Goal: Obtain resource: Obtain resource

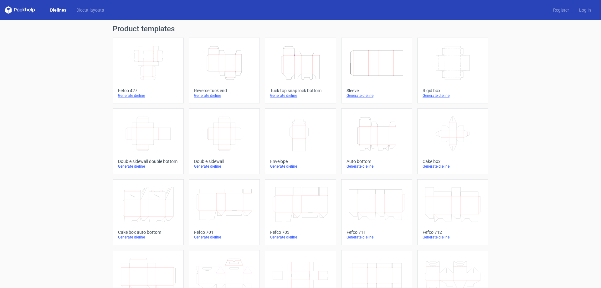
click at [137, 80] on icon "Width Depth Height" at bounding box center [147, 62] width 55 height 35
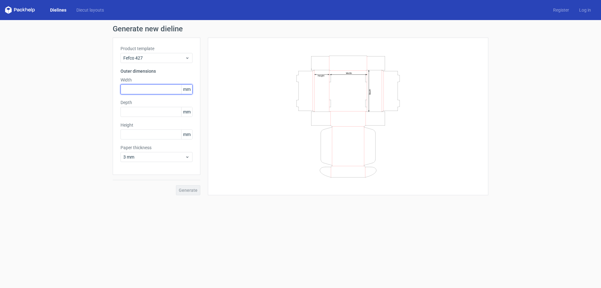
click at [147, 94] on input "text" at bounding box center [156, 89] width 72 height 10
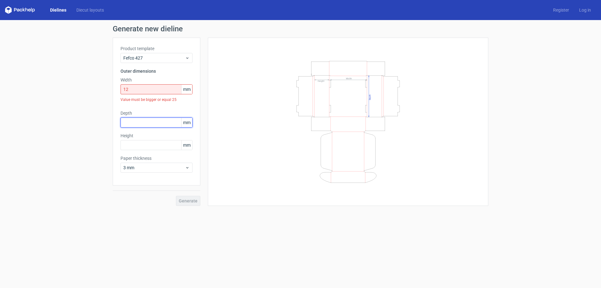
click at [143, 108] on div "Product template Fefco 427 Outer dimensions Width 12 mm Value must be bigger or…" at bounding box center [157, 112] width 88 height 148
click at [146, 91] on input "12" at bounding box center [156, 89] width 72 height 10
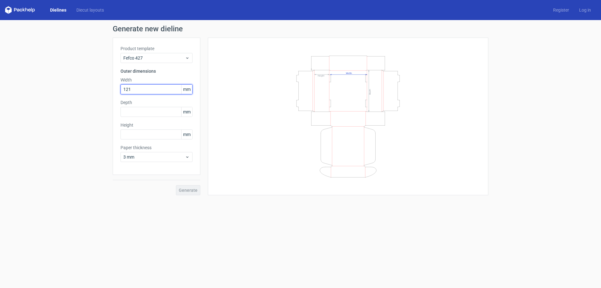
drag, startPoint x: 145, startPoint y: 90, endPoint x: 106, endPoint y: 89, distance: 38.8
click at [106, 89] on div "Generate new dieline Product template Fefco 427 Outer dimensions Width 121 mm D…" at bounding box center [300, 110] width 601 height 180
type input "120"
click at [135, 115] on input "text" at bounding box center [156, 112] width 72 height 10
type input "120"
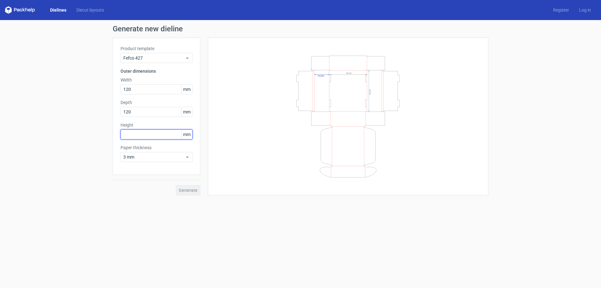
click at [134, 136] on input "text" at bounding box center [156, 134] width 72 height 10
type input "140"
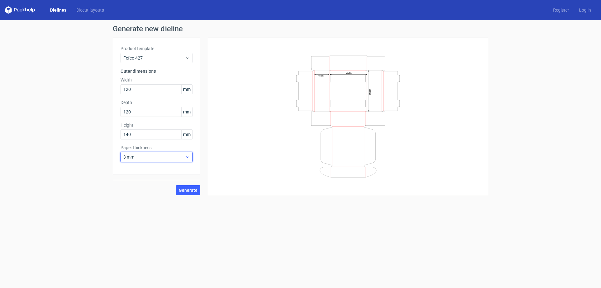
click at [179, 157] on span "3 mm" at bounding box center [154, 157] width 62 height 6
click at [157, 196] on div "1.5 mm" at bounding box center [156, 201] width 67 height 10
click at [187, 191] on span "Generate" at bounding box center [188, 190] width 19 height 4
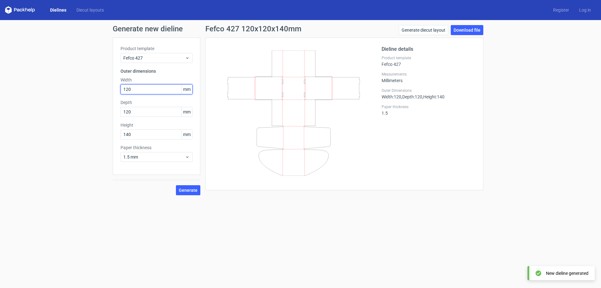
drag, startPoint x: 142, startPoint y: 90, endPoint x: 99, endPoint y: 88, distance: 42.9
click at [99, 88] on div "Generate new dieline Product template Fefco 427 Outer dimensions Width 120 mm D…" at bounding box center [300, 110] width 601 height 180
type input "140"
drag, startPoint x: 148, startPoint y: 133, endPoint x: 104, endPoint y: 135, distance: 44.2
click at [104, 135] on div "Generate new dieline Product template Fefco 427 Outer dimensions Width 140 mm D…" at bounding box center [300, 110] width 601 height 180
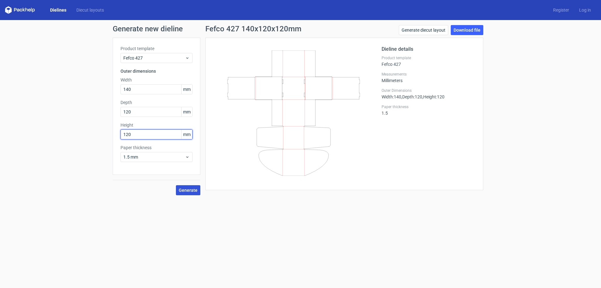
type input "120"
click at [181, 189] on span "Generate" at bounding box center [188, 190] width 19 height 4
drag, startPoint x: 134, startPoint y: 89, endPoint x: 114, endPoint y: 90, distance: 20.1
click at [115, 90] on div "Product template Fefco 427 Outer dimensions Width 140 mm Depth 120 mm Height 12…" at bounding box center [157, 106] width 88 height 137
type input "120"
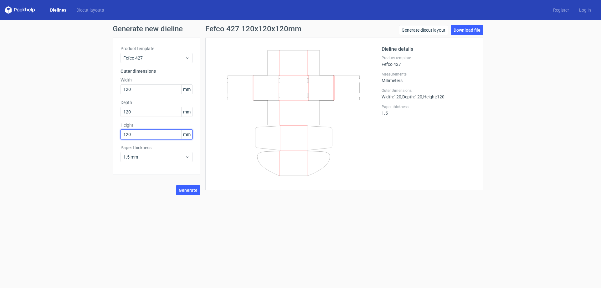
drag, startPoint x: 143, startPoint y: 137, endPoint x: 108, endPoint y: 136, distance: 35.1
click at [109, 136] on div "Generate new dieline Product template Fefco 427 Outer dimensions Width 120 mm D…" at bounding box center [300, 110] width 601 height 180
type input "120"
drag, startPoint x: 138, startPoint y: 111, endPoint x: 103, endPoint y: 112, distance: 35.1
click at [105, 112] on div "Generate new dieline Product template Fefco 427 Outer dimensions Width 120 mm D…" at bounding box center [300, 110] width 601 height 180
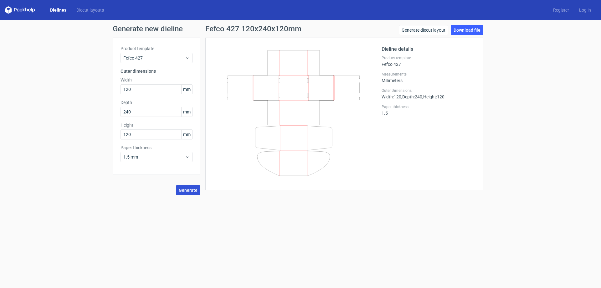
click at [194, 192] on button "Generate" at bounding box center [188, 190] width 24 height 10
drag, startPoint x: 134, startPoint y: 113, endPoint x: 113, endPoint y: 114, distance: 21.0
click at [113, 114] on div "Product template Fefco 427 Outer dimensions Width 120 mm Depth 240 mm Height 12…" at bounding box center [157, 106] width 88 height 137
type input "140"
click at [185, 192] on button "Generate" at bounding box center [188, 190] width 24 height 10
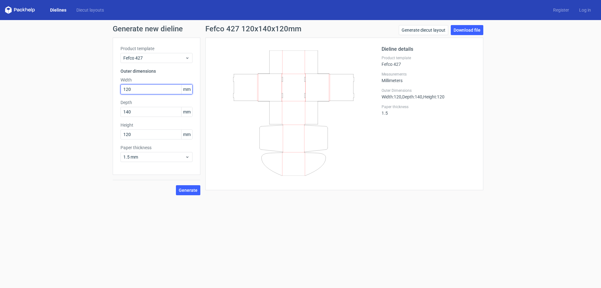
drag, startPoint x: 141, startPoint y: 90, endPoint x: 105, endPoint y: 91, distance: 36.6
click at [105, 91] on div "Generate new dieline Product template Fefco 427 Outer dimensions Width 120 mm D…" at bounding box center [300, 110] width 601 height 180
type input "220"
drag, startPoint x: 147, startPoint y: 111, endPoint x: 98, endPoint y: 115, distance: 48.7
click at [98, 115] on div "Generate new dieline Product template Fefco 427 Outer dimensions Width 220 mm D…" at bounding box center [300, 110] width 601 height 180
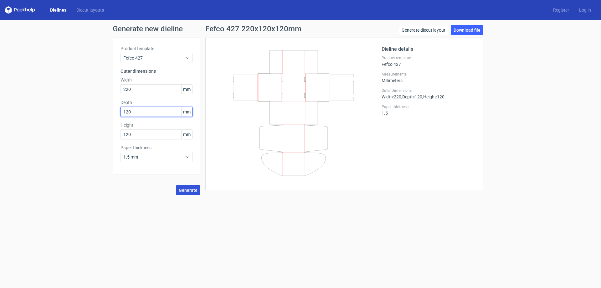
type input "120"
click at [187, 190] on span "Generate" at bounding box center [188, 190] width 19 height 4
click at [476, 32] on link "Download file" at bounding box center [467, 30] width 33 height 10
drag, startPoint x: 141, startPoint y: 85, endPoint x: 104, endPoint y: 85, distance: 36.9
click at [104, 85] on div "Generate new dieline Product template Fefco 427 Outer dimensions Width 220 mm D…" at bounding box center [300, 110] width 601 height 180
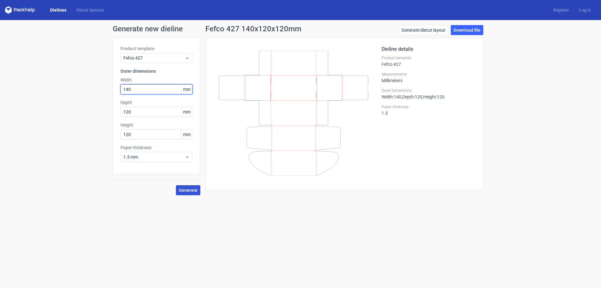
type input "140"
click at [186, 189] on span "Generate" at bounding box center [188, 190] width 19 height 4
click at [467, 28] on link "Download file" at bounding box center [467, 30] width 33 height 10
